Goal: Communication & Community: Answer question/provide support

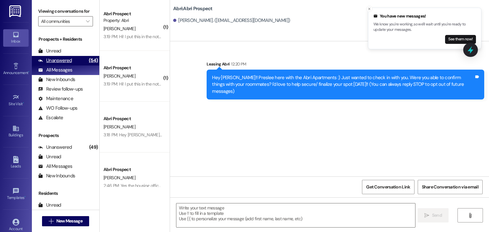
click at [60, 64] on div "Unanswered" at bounding box center [55, 60] width 34 height 7
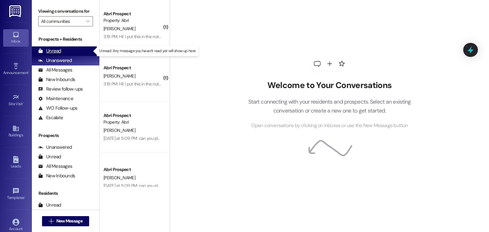
click at [69, 49] on div "Unread (0)" at bounding box center [65, 51] width 67 height 10
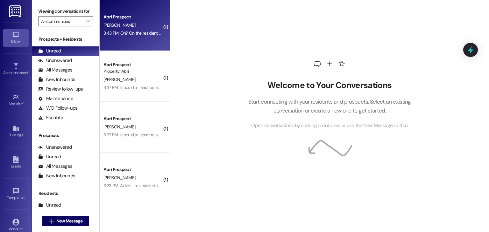
click at [120, 32] on div "3:43 PM: Oh? On the resident portal it says that both my 4 month lease as well …" at bounding box center [216, 33] width 226 height 6
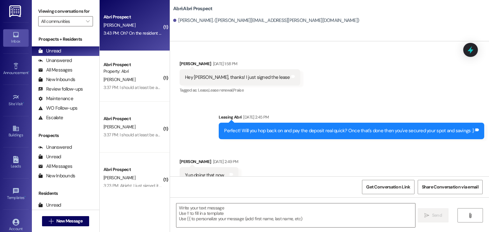
scroll to position [1308, 0]
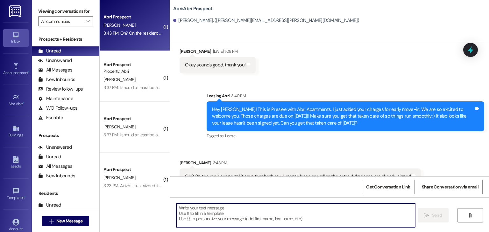
click at [232, 204] on textarea at bounding box center [295, 216] width 238 height 24
